Goal: Task Accomplishment & Management: Use online tool/utility

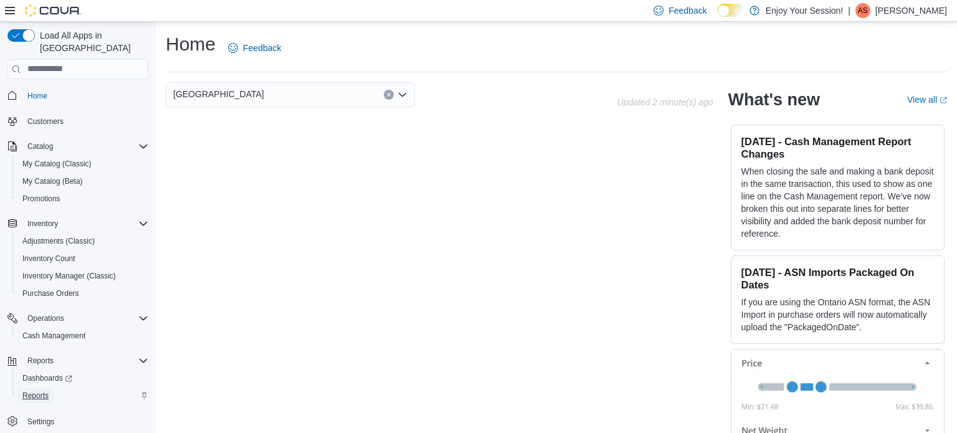
click at [32, 391] on span "Reports" at bounding box center [35, 396] width 26 height 10
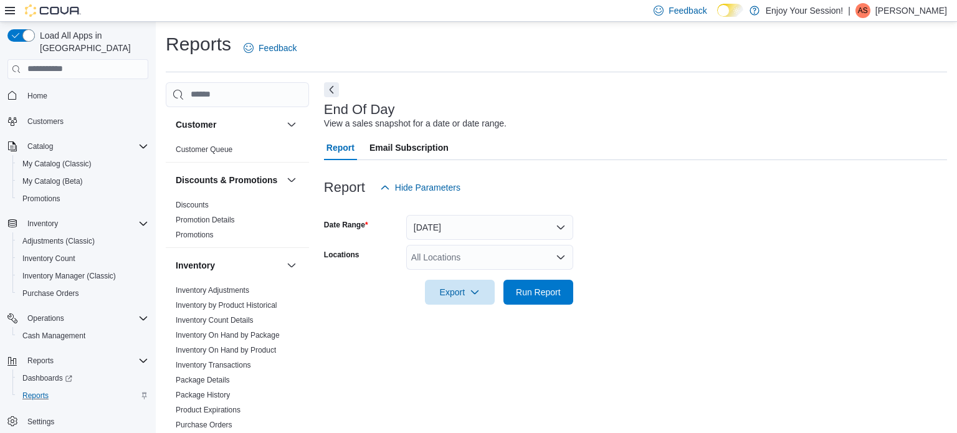
scroll to position [8, 0]
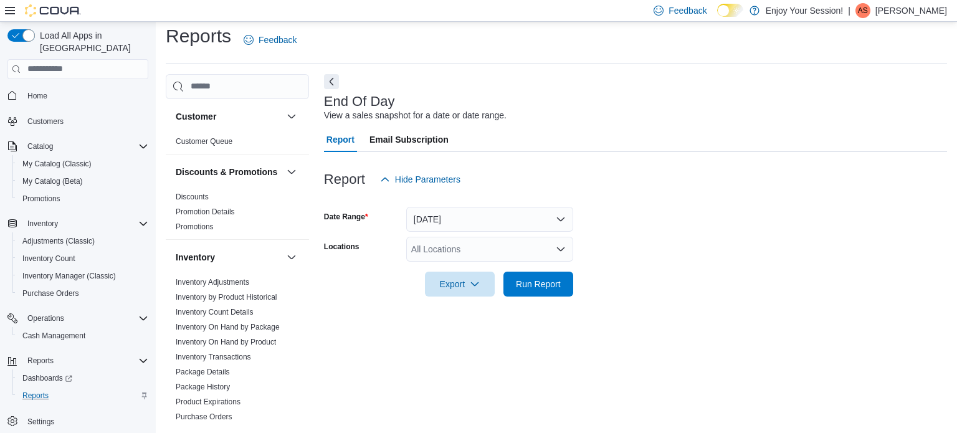
click at [561, 249] on icon "Open list of options" at bounding box center [561, 249] width 10 height 10
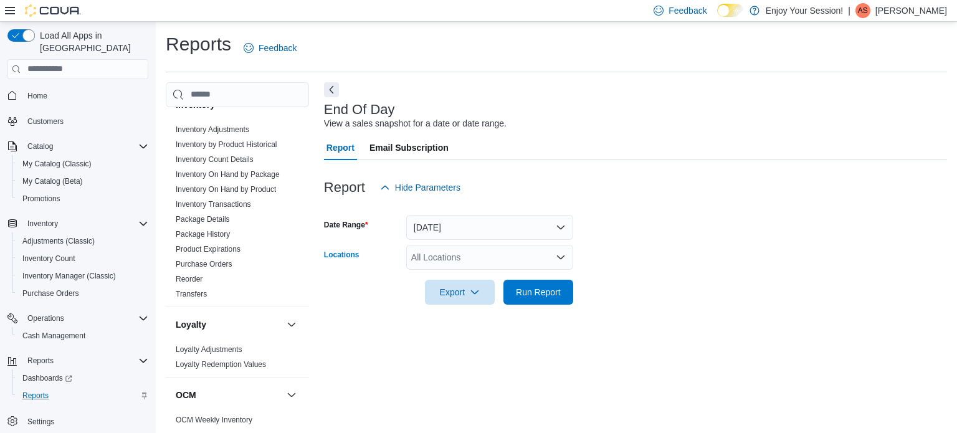
scroll to position [0, 0]
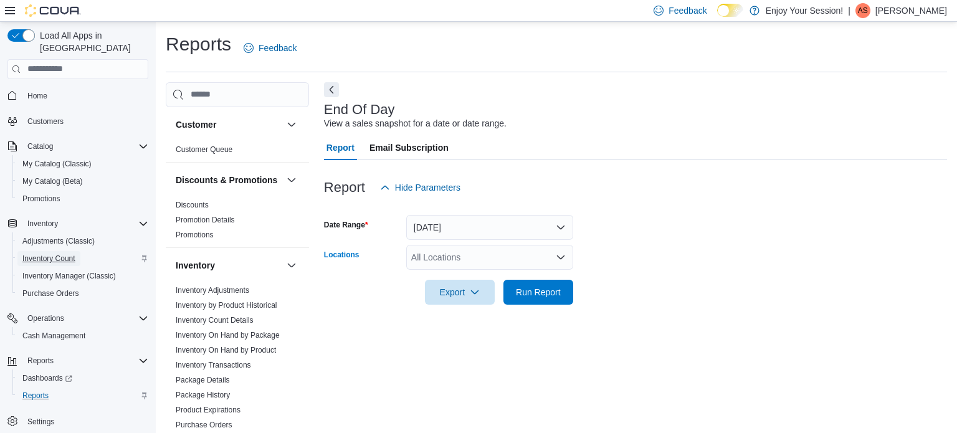
click at [62, 254] on span "Inventory Count" at bounding box center [48, 259] width 53 height 10
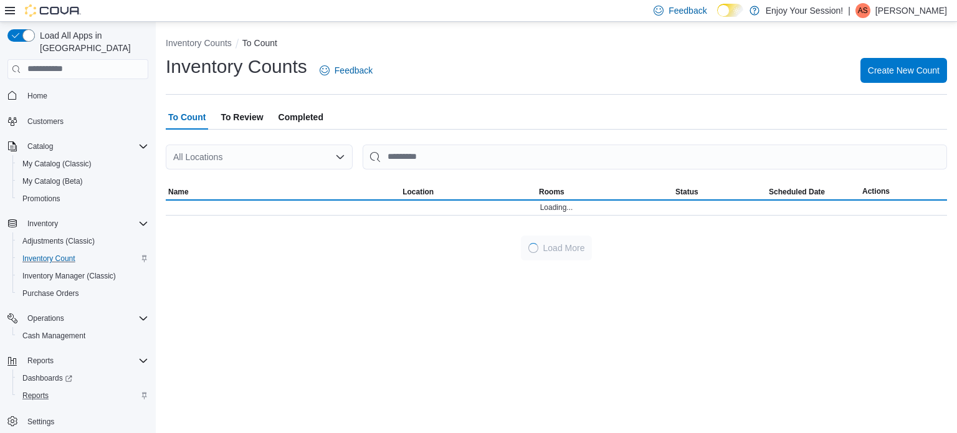
click at [310, 118] on span "Completed" at bounding box center [301, 117] width 45 height 25
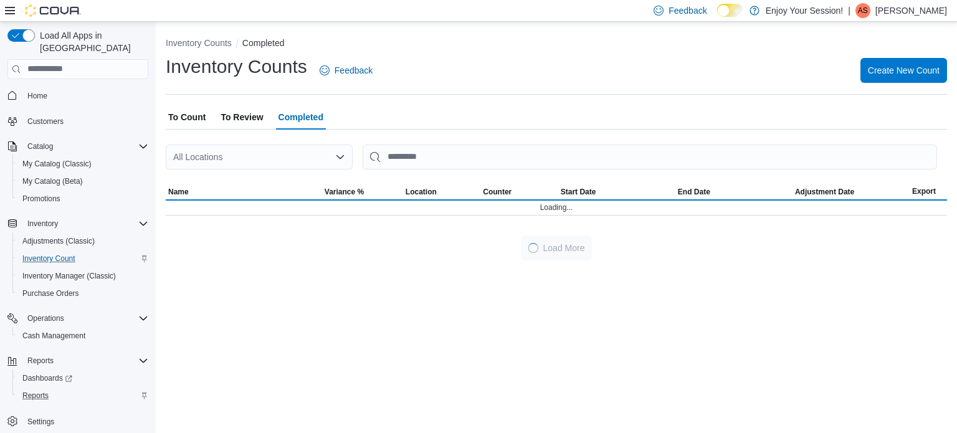
click at [340, 152] on icon "Open list of options" at bounding box center [340, 157] width 10 height 10
click at [340, 154] on icon "Open list of options" at bounding box center [340, 157] width 10 height 10
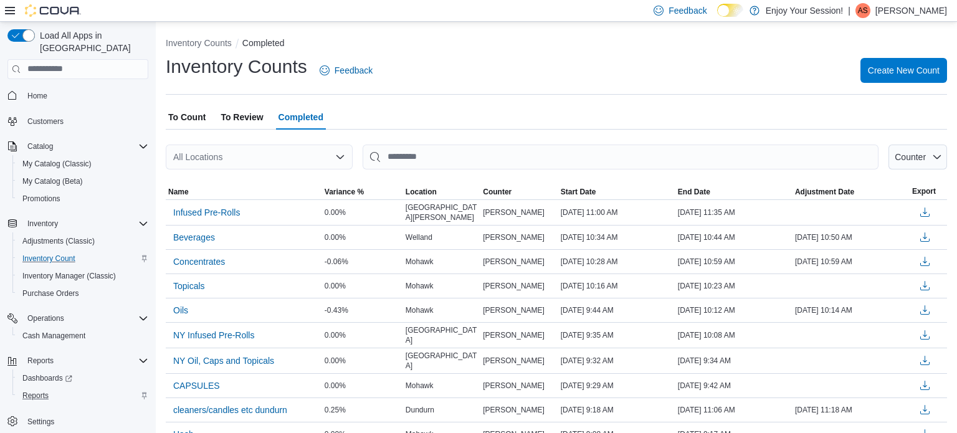
click at [307, 152] on div "All Locations" at bounding box center [259, 157] width 187 height 25
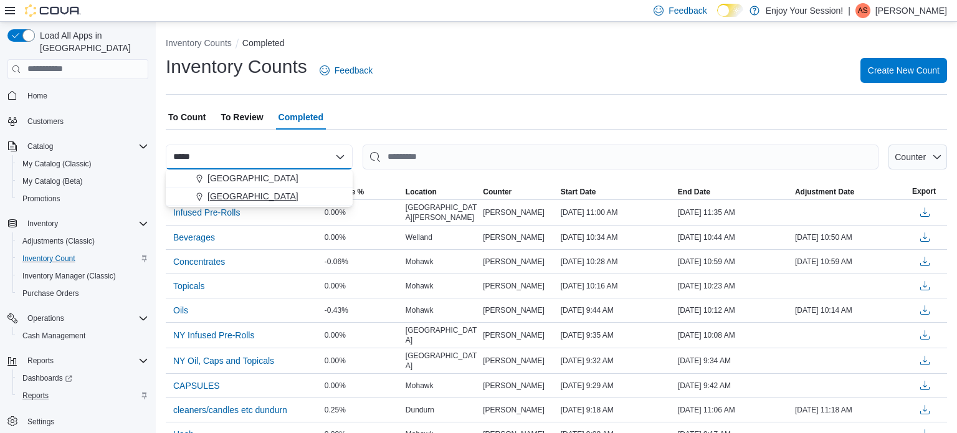
type input "*****"
click at [232, 194] on span "[GEOGRAPHIC_DATA]" at bounding box center [253, 196] width 91 height 12
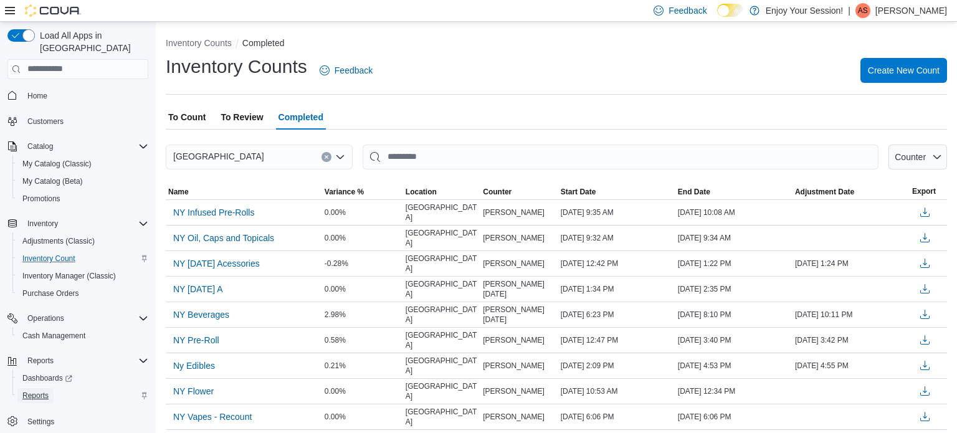
click at [43, 391] on span "Reports" at bounding box center [35, 396] width 26 height 10
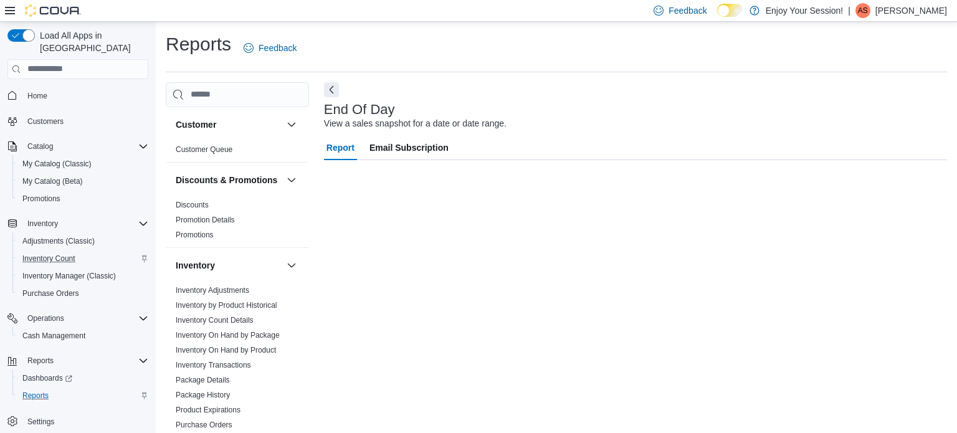
scroll to position [8, 0]
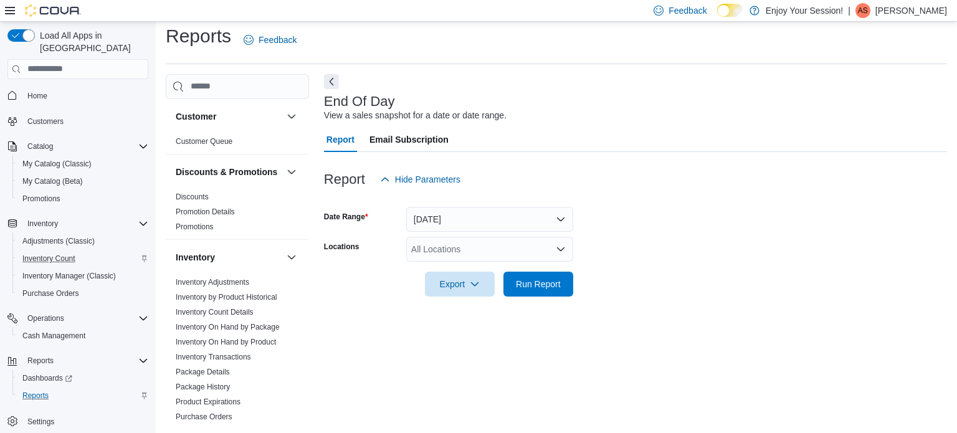
click at [561, 251] on icon "Open list of options" at bounding box center [560, 249] width 7 height 4
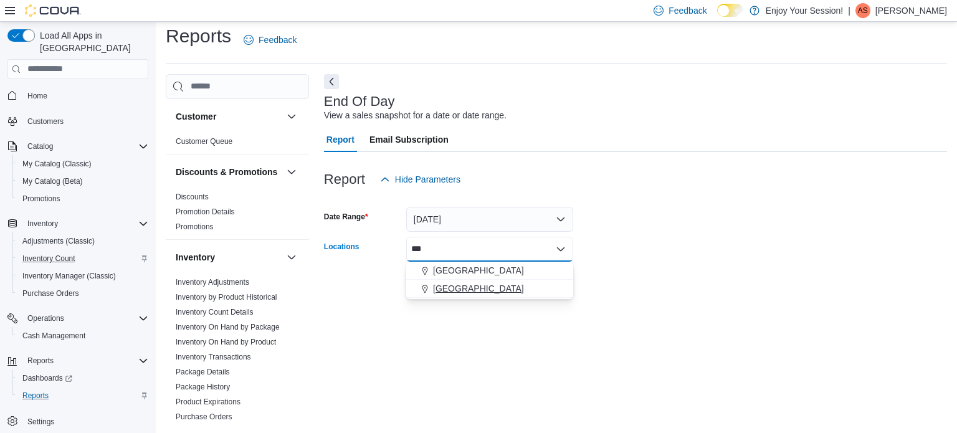
type input "***"
click at [464, 286] on span "[GEOGRAPHIC_DATA]" at bounding box center [478, 288] width 91 height 12
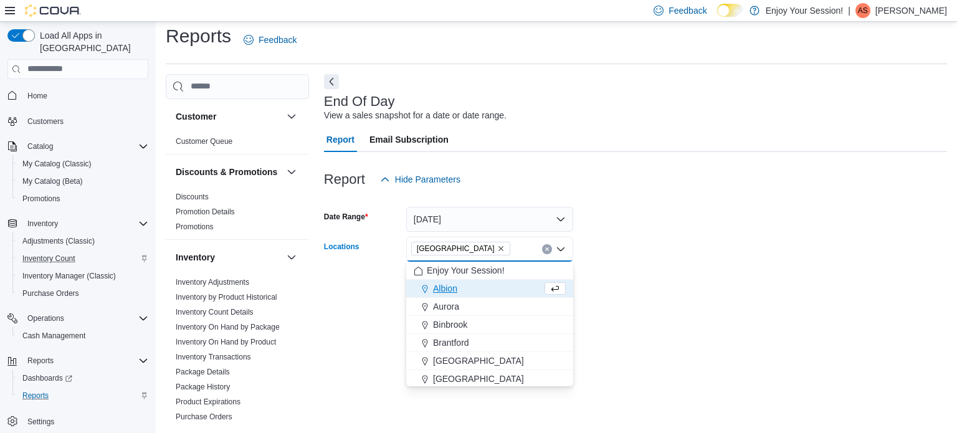
click at [649, 254] on form "Date Range [DATE] Locations [GEOGRAPHIC_DATA] Combo box. Selected. [GEOGRAPHIC_…" at bounding box center [635, 244] width 623 height 105
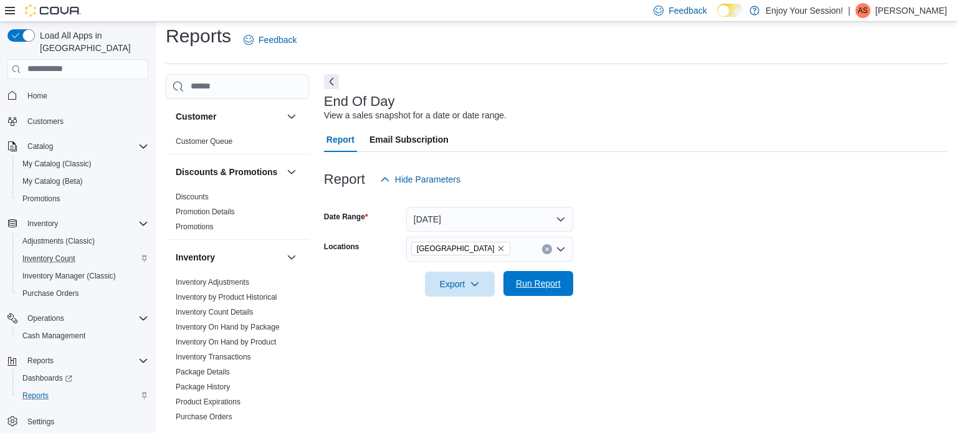
click at [532, 284] on span "Run Report" at bounding box center [538, 283] width 45 height 12
